Goal: Browse casually: Explore the website without a specific task or goal

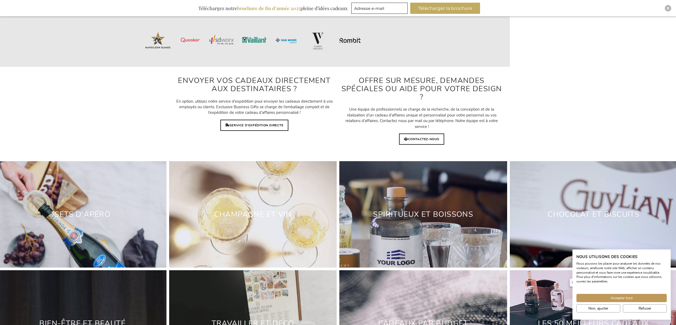
scroll to position [1564, 0]
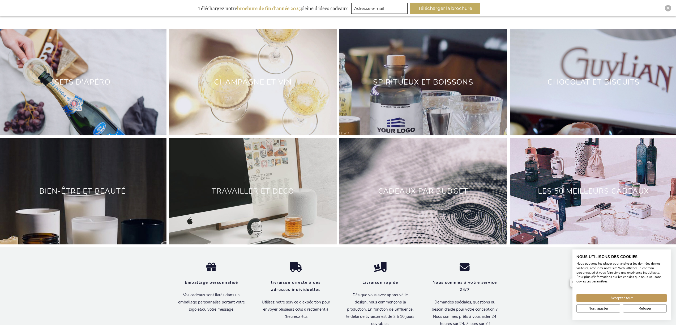
click at [254, 186] on link "Travailler et deco" at bounding box center [253, 191] width 83 height 10
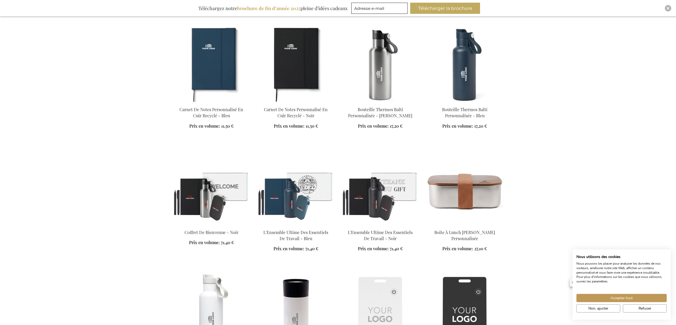
scroll to position [503, 0]
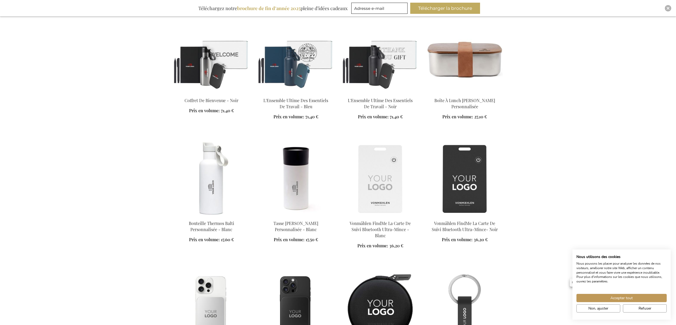
scroll to position [684, 0]
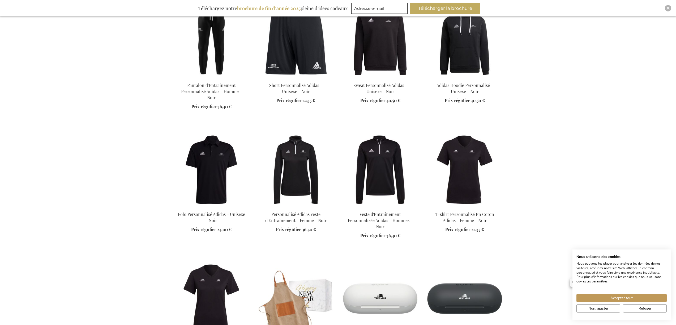
scroll to position [1232, 0]
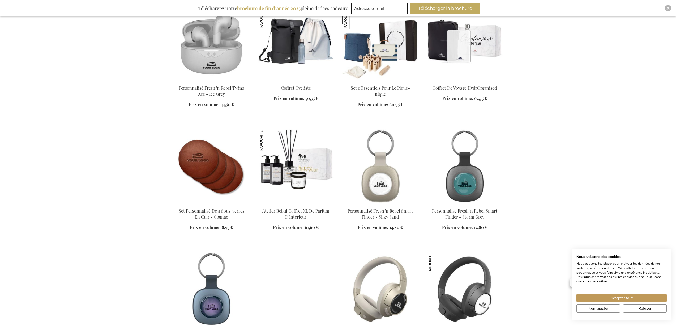
scroll to position [1718, 0]
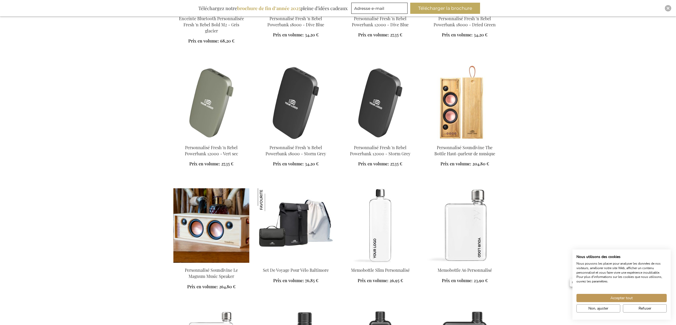
scroll to position [2362, 0]
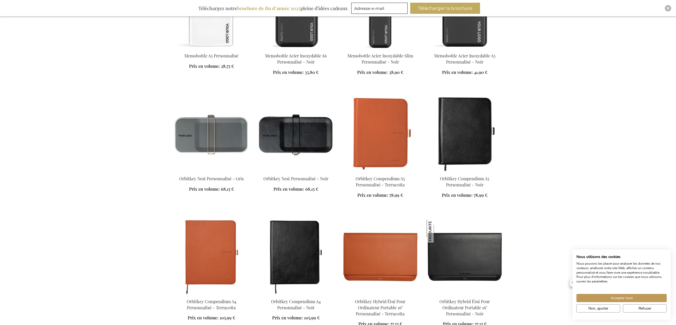
scroll to position [2651, 0]
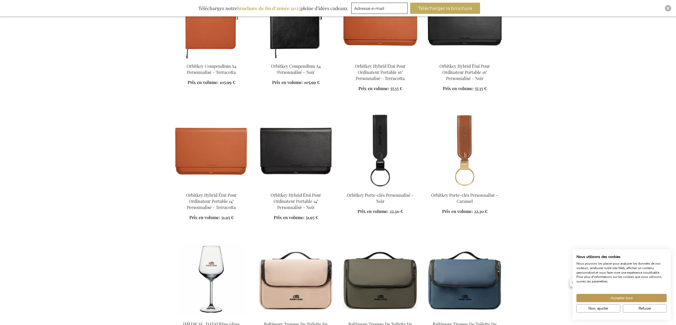
scroll to position [2869, 0]
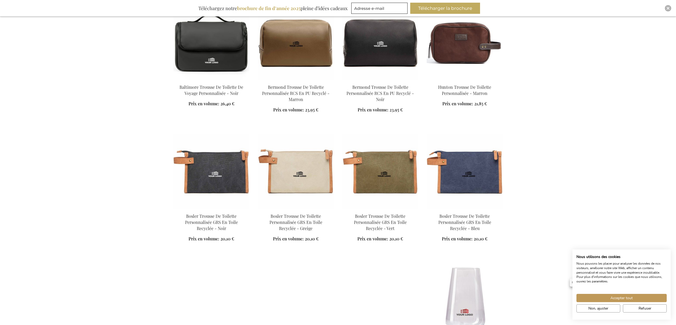
scroll to position [3272, 0]
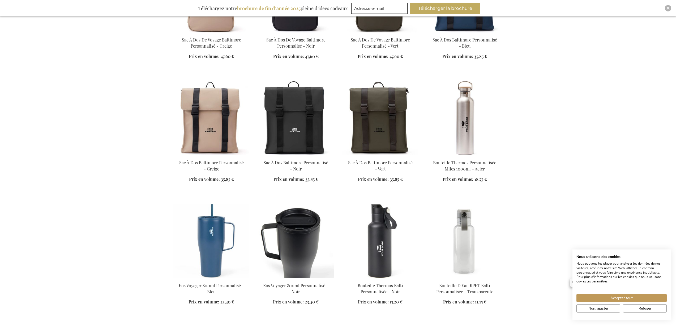
scroll to position [4157, 0]
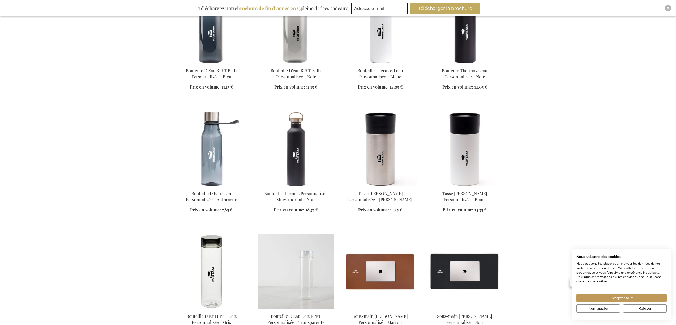
scroll to position [4579, 0]
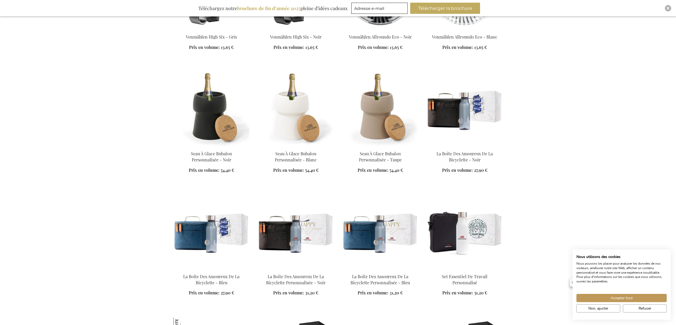
scroll to position [6233, 0]
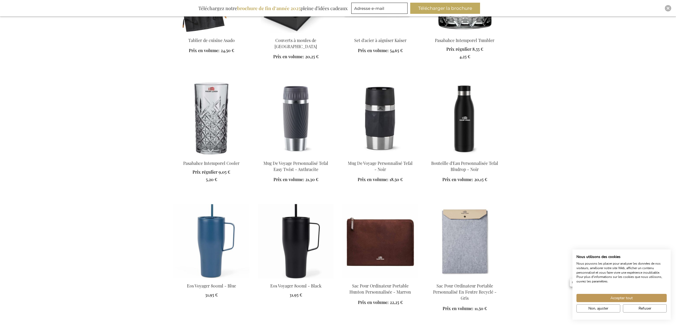
scroll to position [7554, 0]
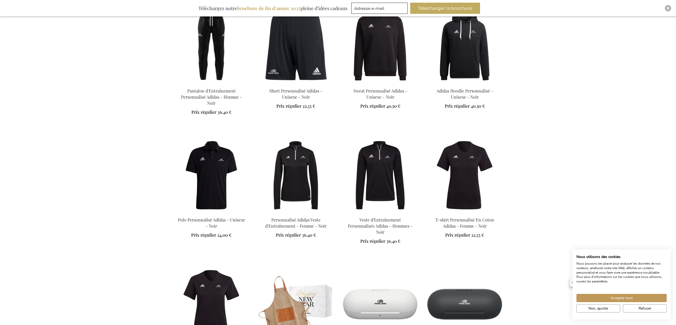
scroll to position [622, 0]
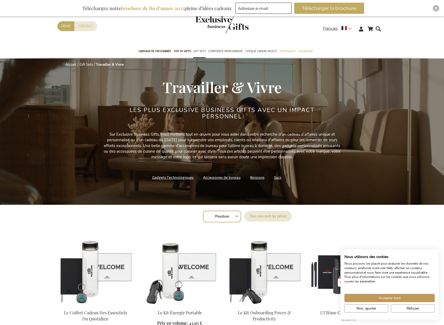
drag, startPoint x: 385, startPoint y: 213, endPoint x: 386, endPoint y: 215, distance: 2.7
click at [385, 213] on div "Afficher en Grille Liste Produits 1 - 12 sur 249 Trier par Position Best Seller…" at bounding box center [221, 215] width 329 height 13
